Goal: Task Accomplishment & Management: Manage account settings

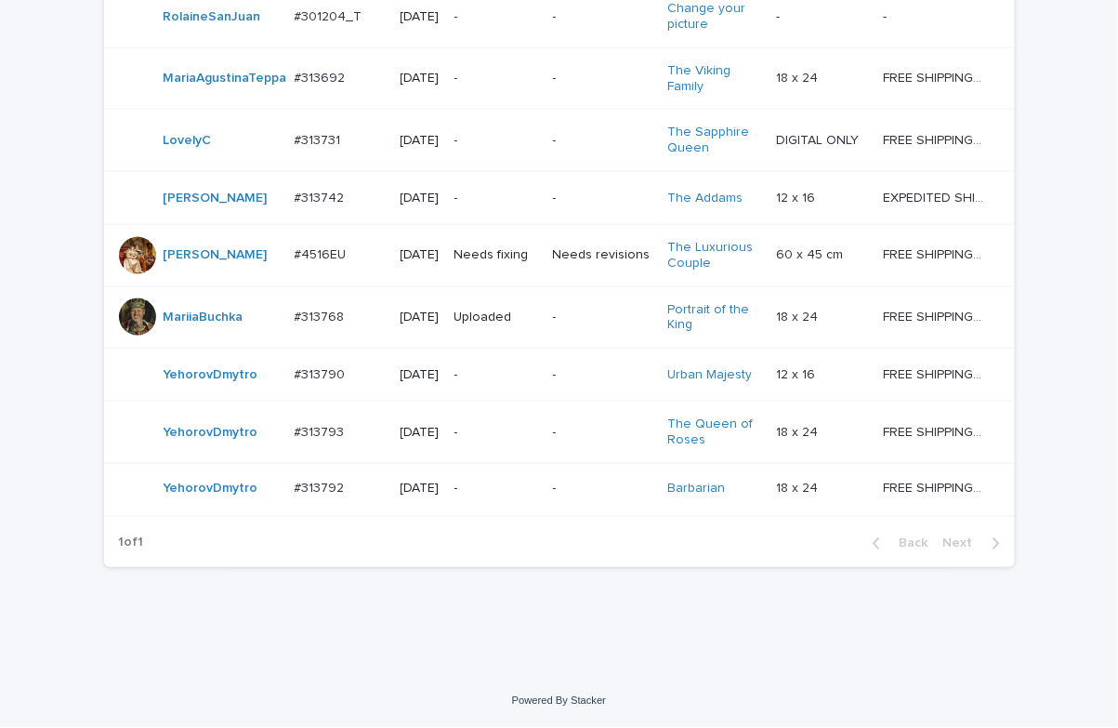
scroll to position [507, 0]
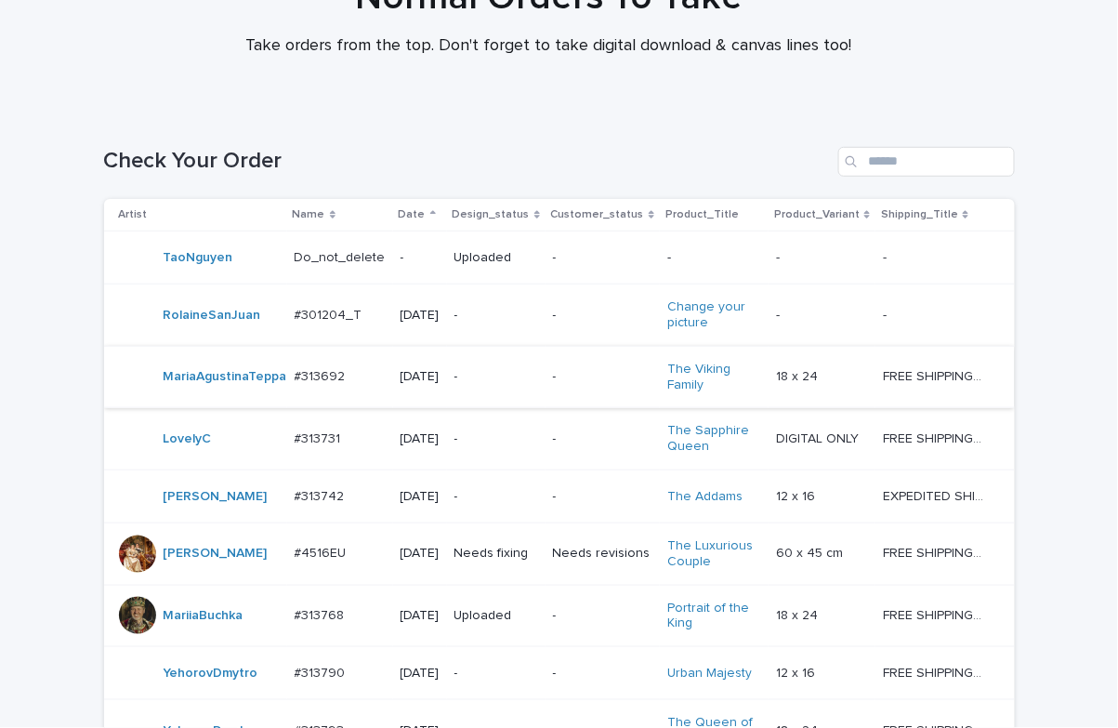
scroll to position [507, 0]
